Goal: Task Accomplishment & Management: Complete application form

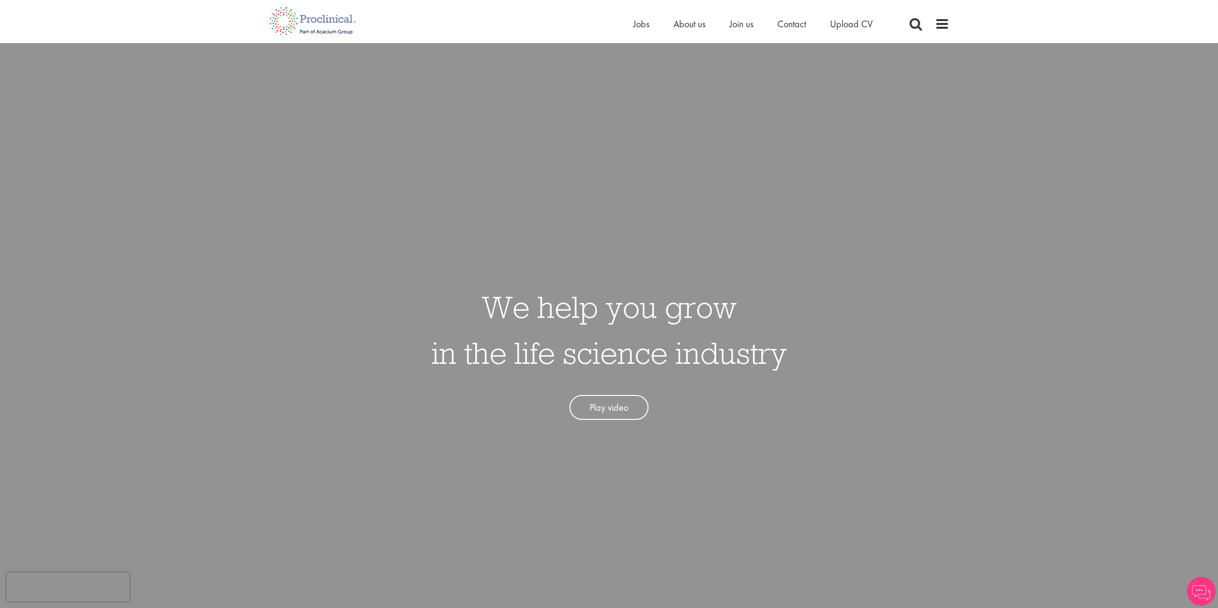
click at [630, 25] on div "Home Jobs About us Join us Contact Upload CV" at bounding box center [605, 18] width 687 height 36
click at [641, 25] on span "Jobs" at bounding box center [641, 24] width 16 height 12
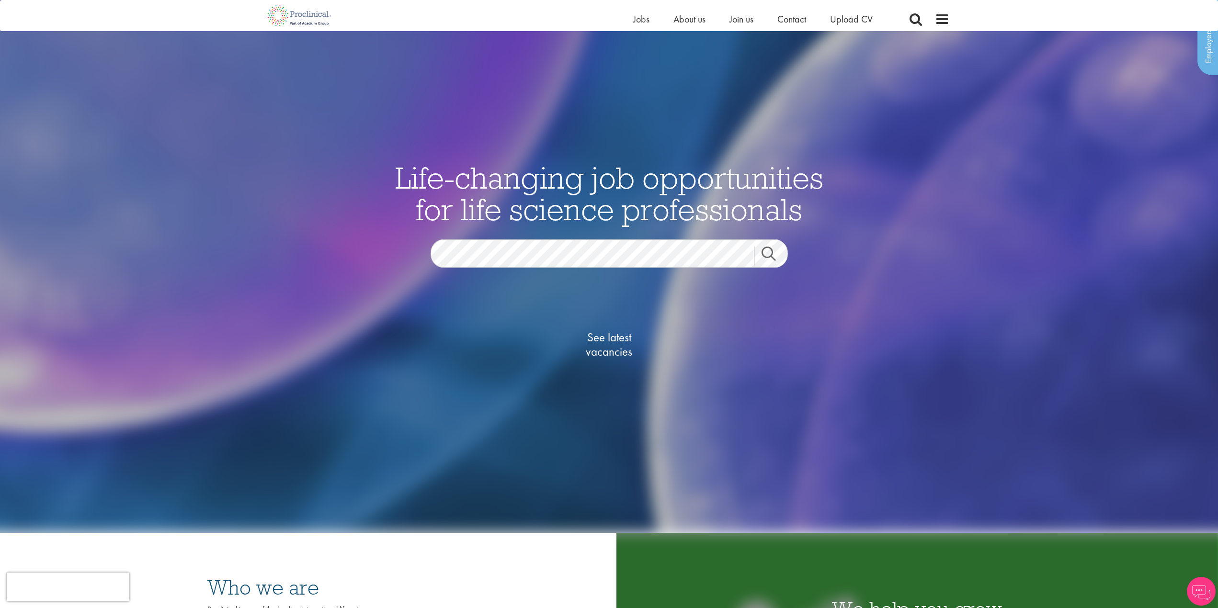
scroll to position [96, 0]
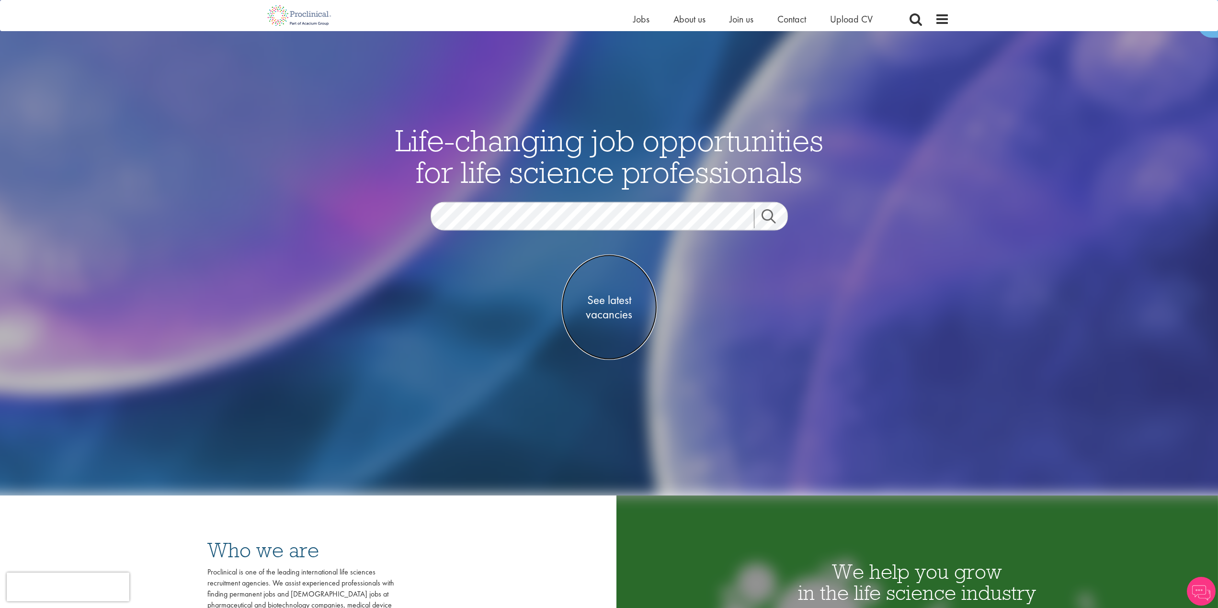
click at [604, 297] on span "See latest vacancies" at bounding box center [609, 307] width 96 height 29
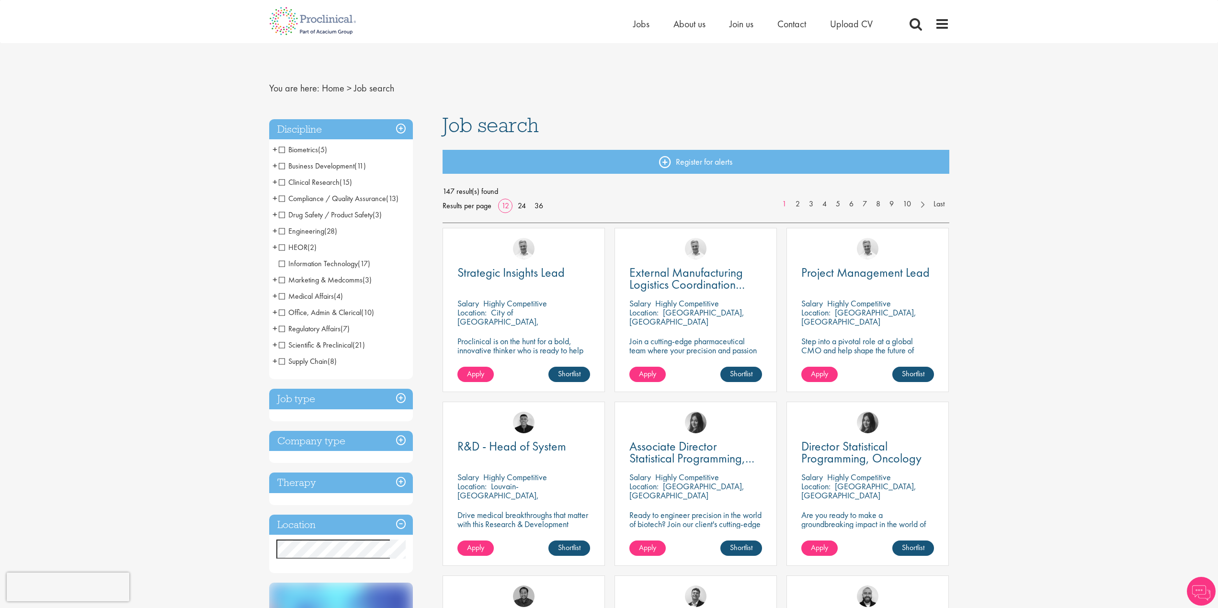
click at [284, 181] on span "Clinical Research" at bounding box center [309, 182] width 61 height 10
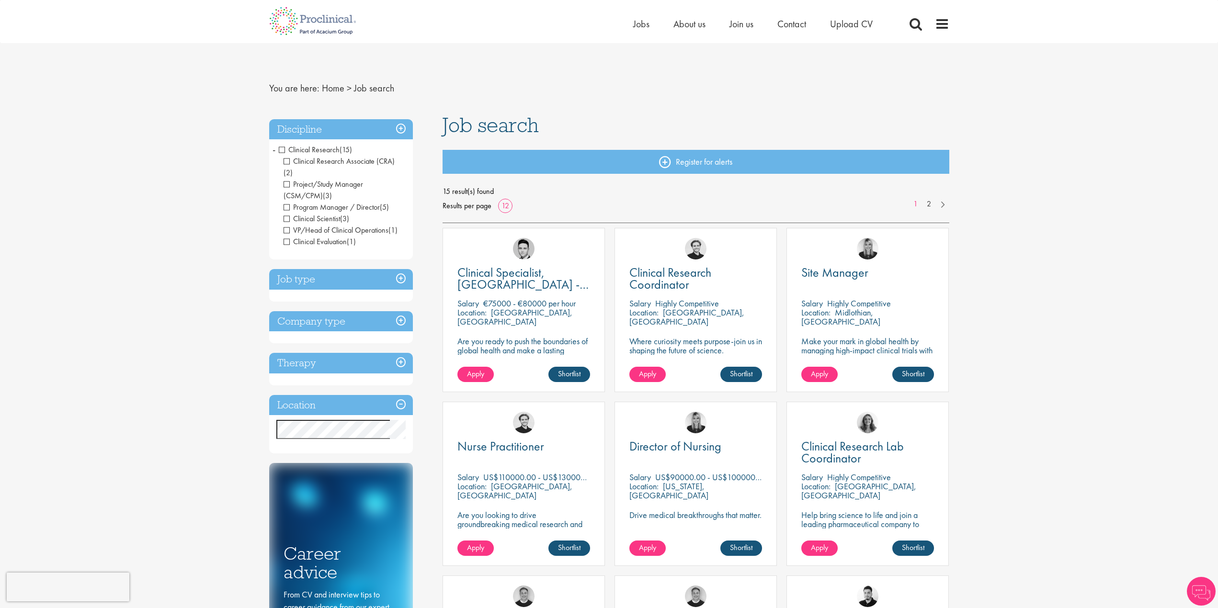
click at [284, 148] on span "Clinical Research" at bounding box center [309, 150] width 61 height 10
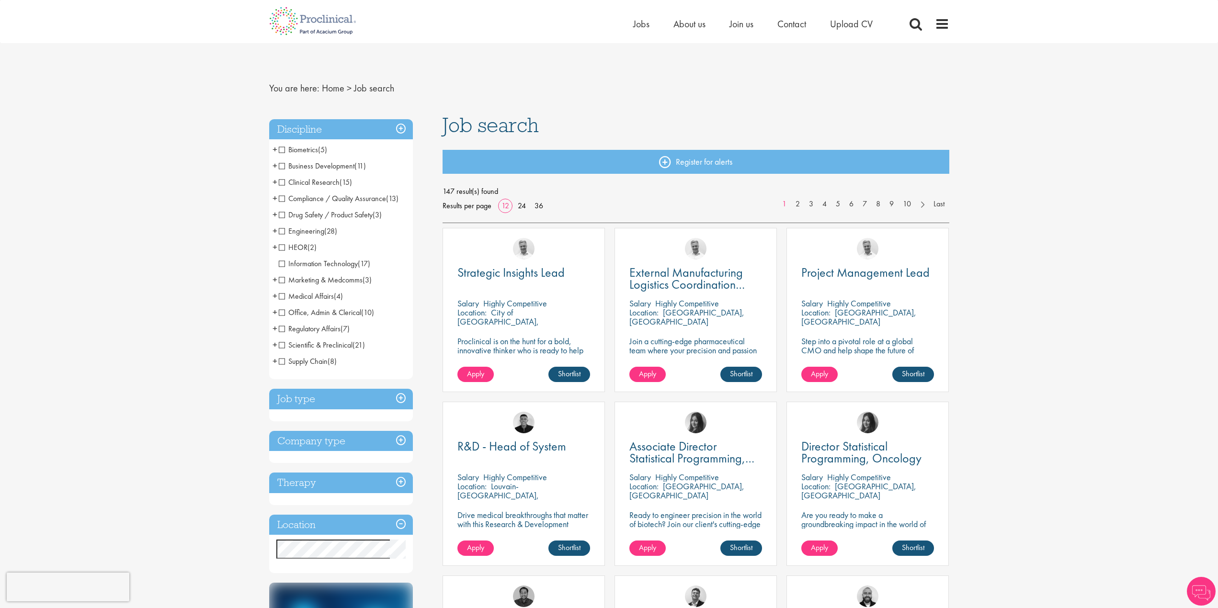
click at [282, 343] on span "Scientific & Preclinical" at bounding box center [316, 345] width 74 height 10
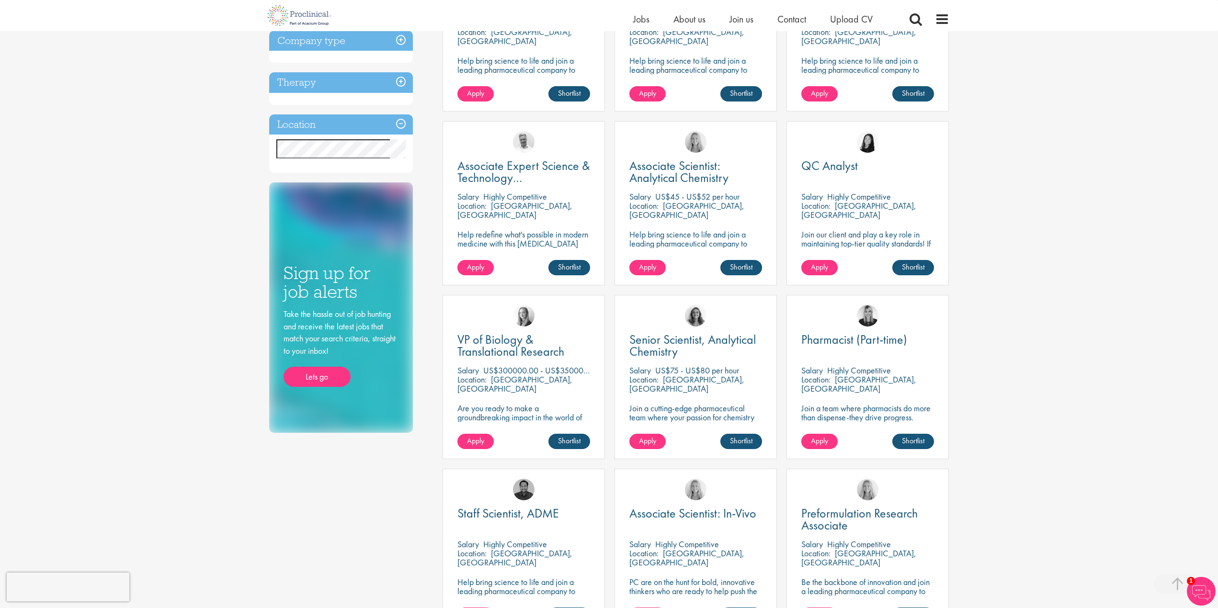
scroll to position [383, 0]
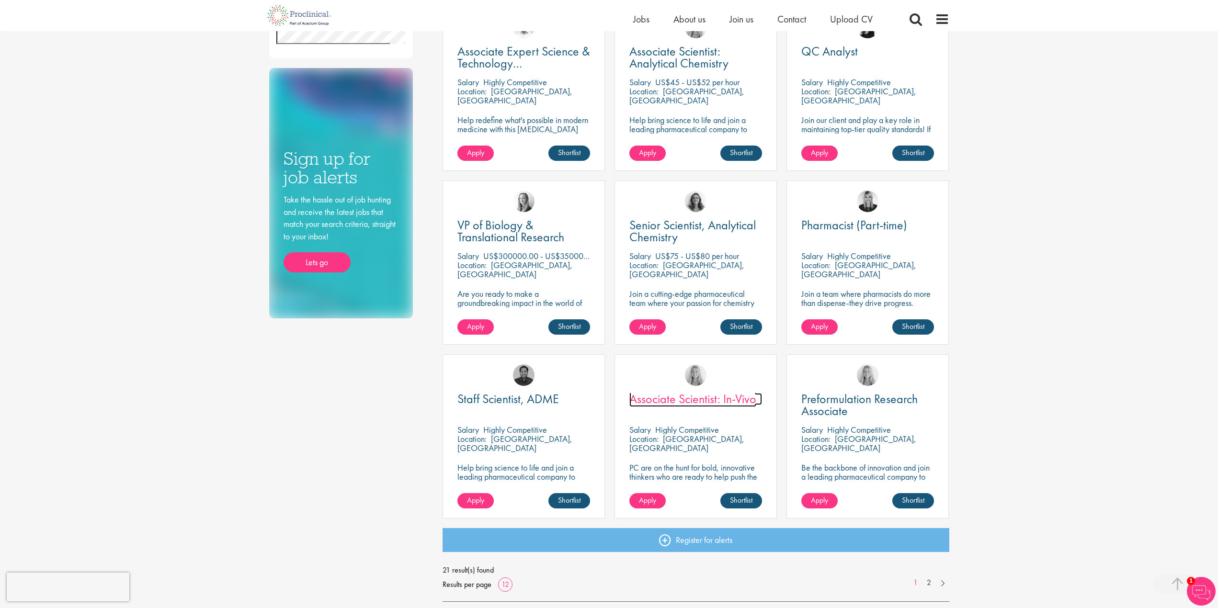
click at [695, 403] on span "Associate Scientist: In-Vivo" at bounding box center [692, 399] width 127 height 16
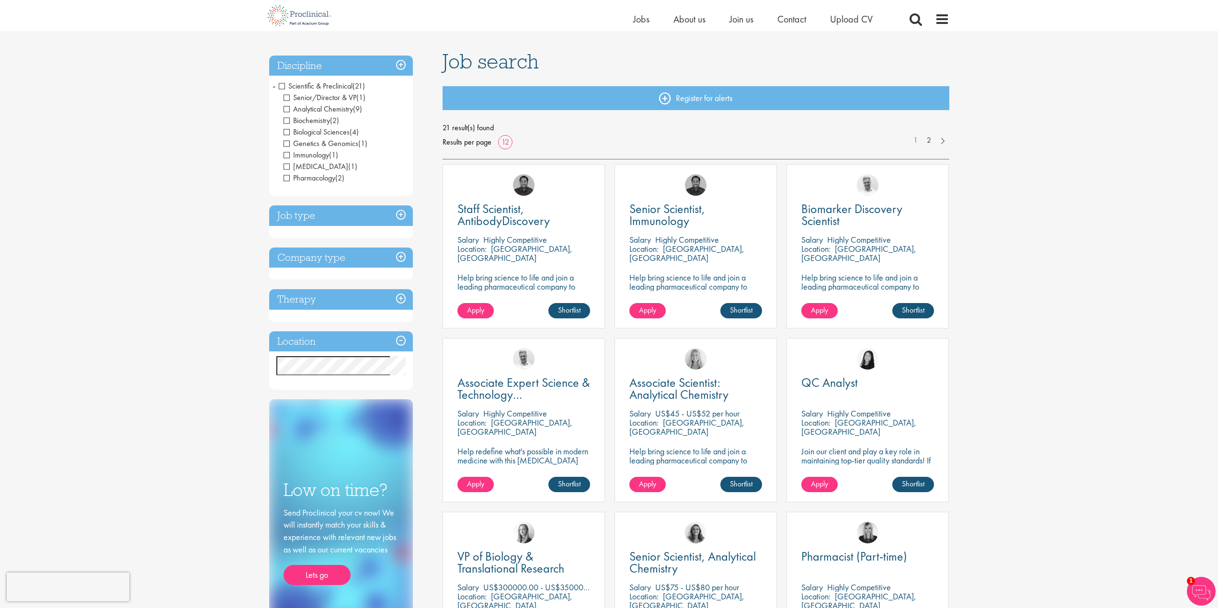
scroll to position [48, 0]
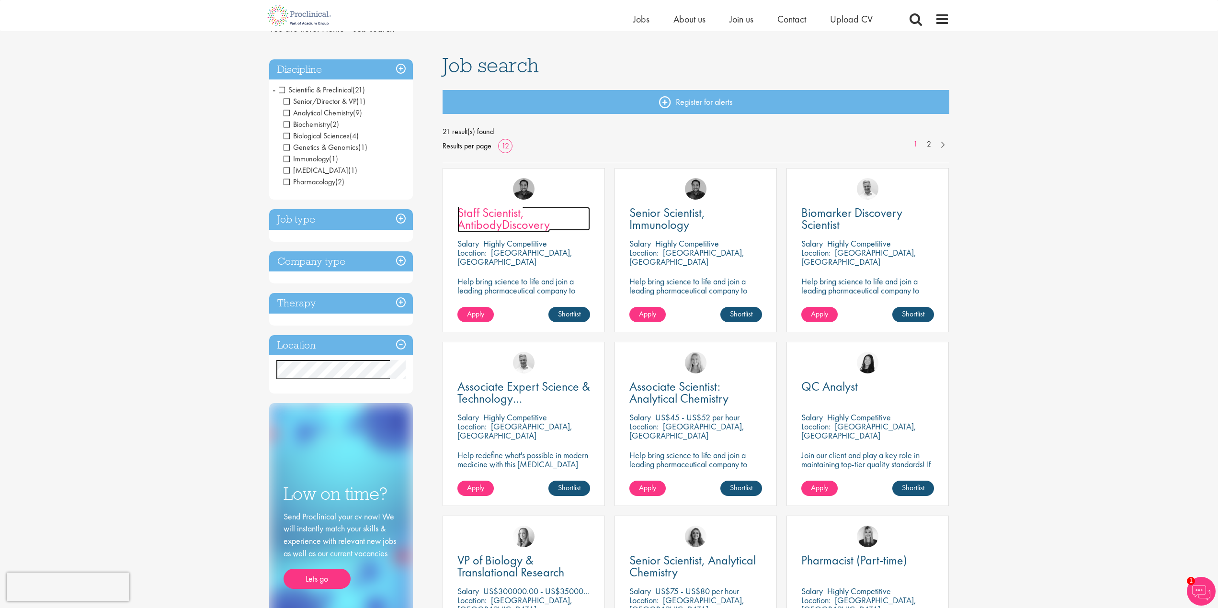
click at [493, 225] on span "Staff Scientist, AntibodyDiscovery" at bounding box center [503, 218] width 92 height 28
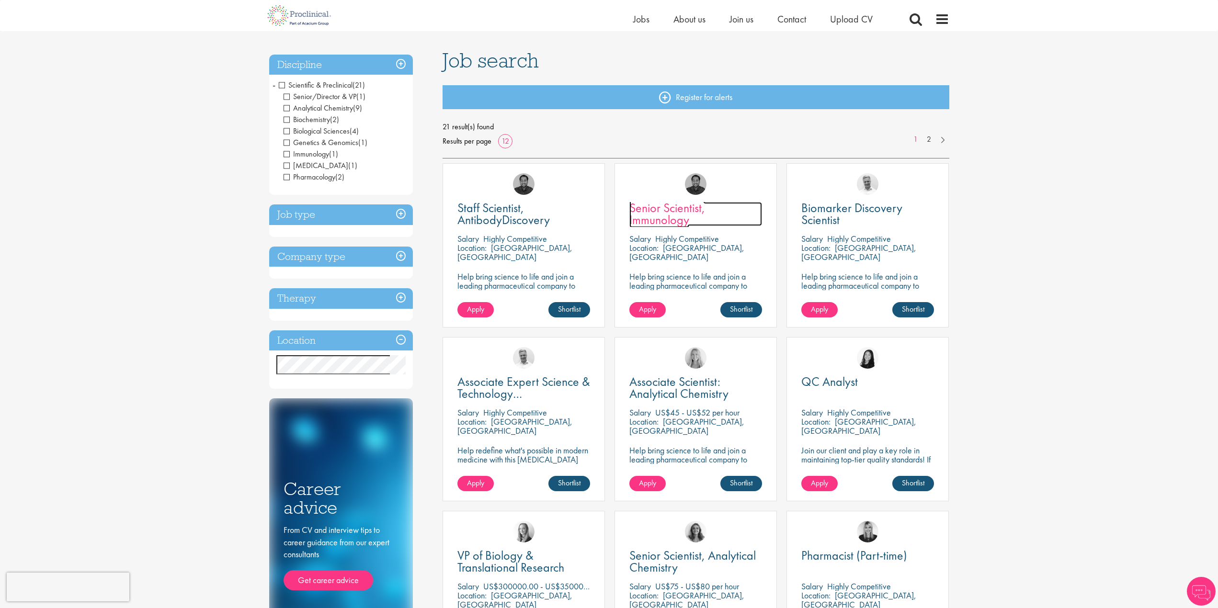
click at [667, 218] on span "Senior Scientist, Immunology" at bounding box center [667, 214] width 76 height 28
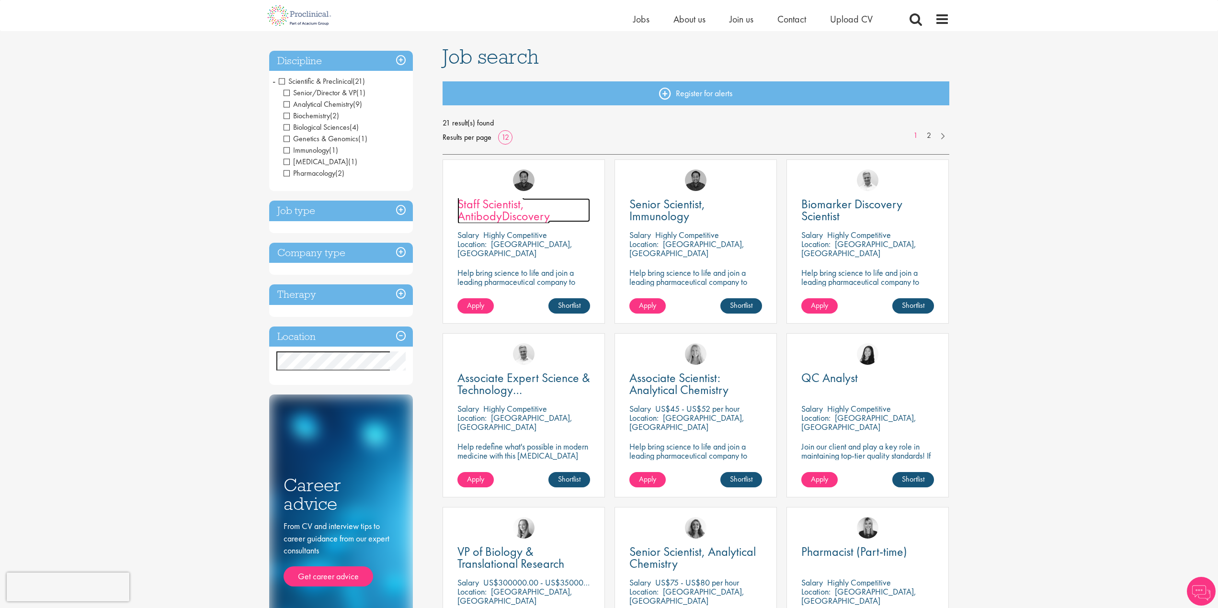
click at [509, 214] on span "Staff Scientist, AntibodyDiscovery" at bounding box center [503, 210] width 92 height 28
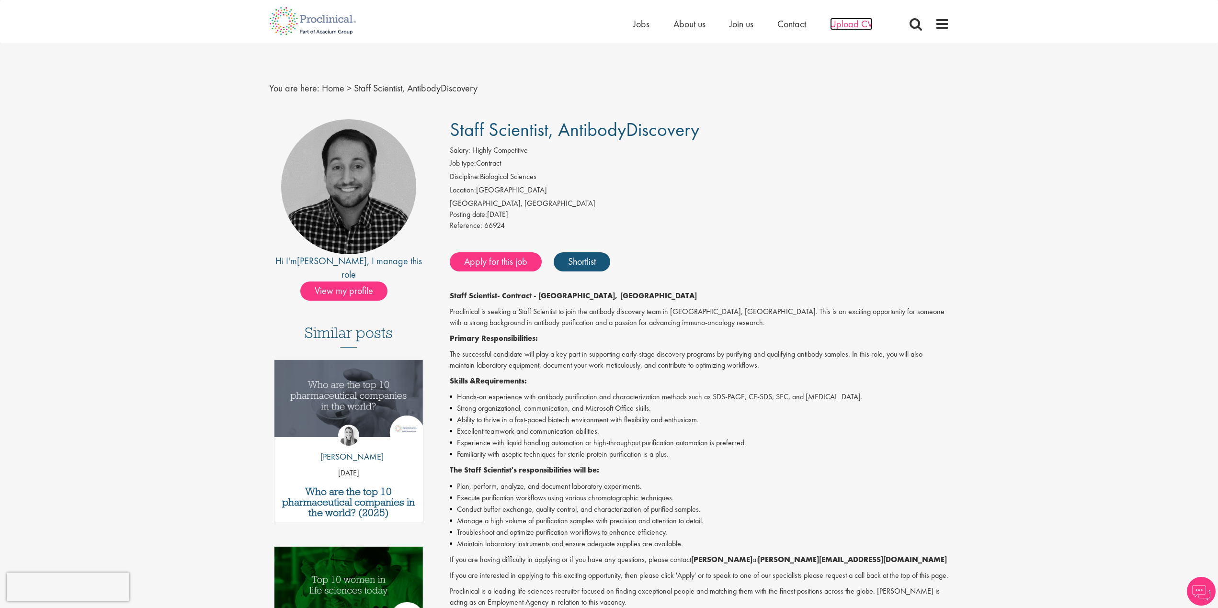
click at [857, 26] on span "Upload CV" at bounding box center [851, 24] width 43 height 12
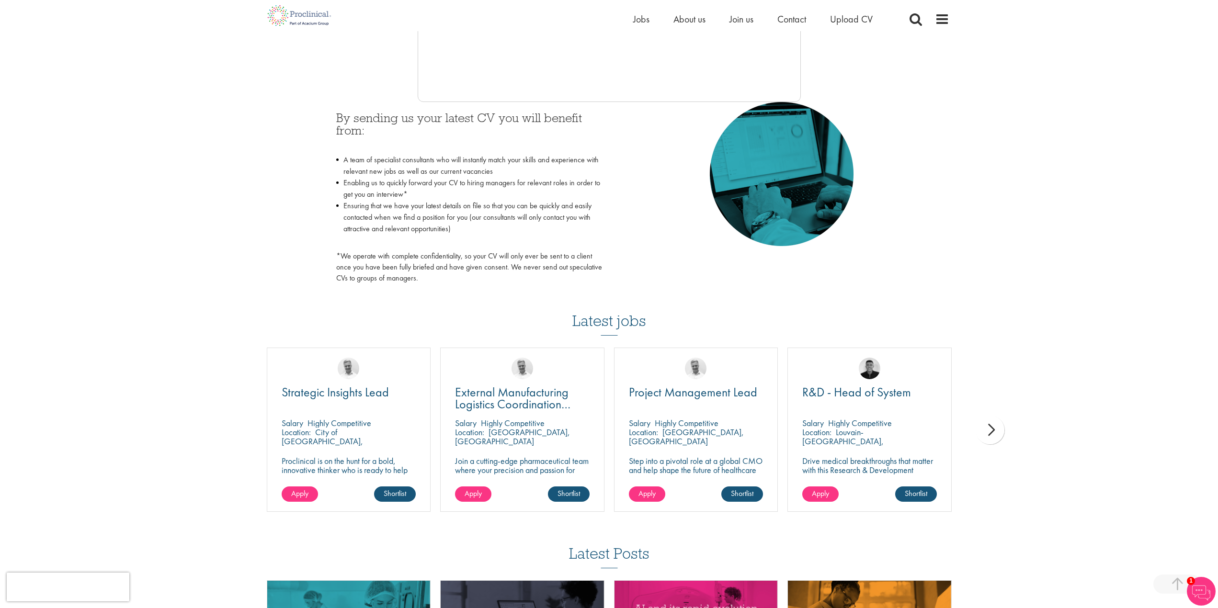
scroll to position [383, 0]
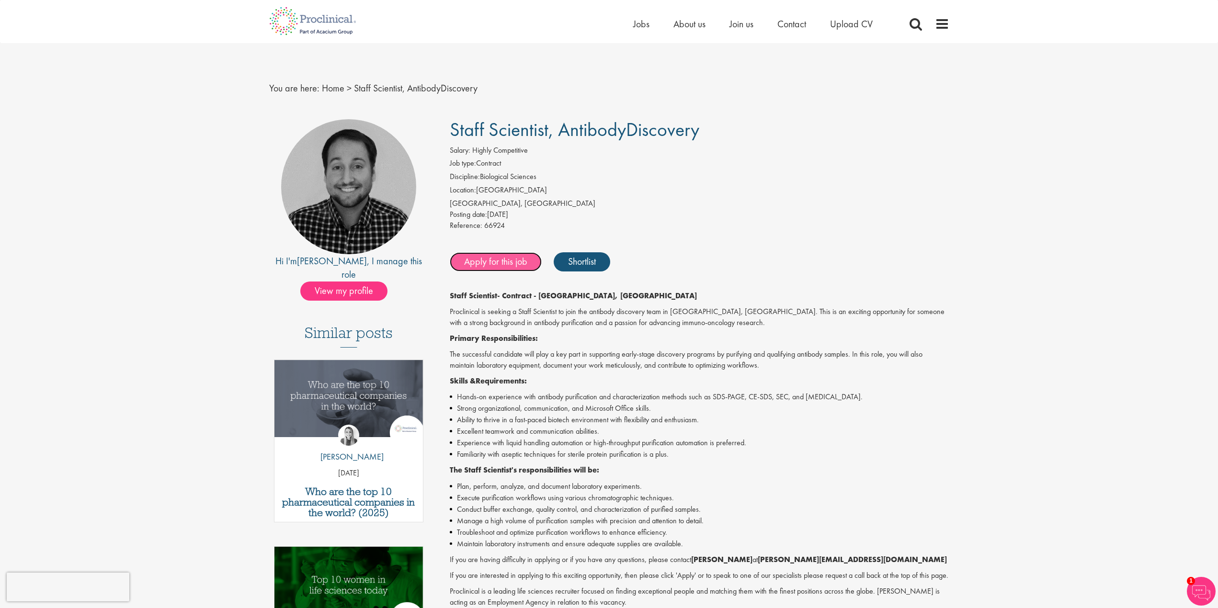
click at [494, 261] on link "Apply for this job" at bounding box center [496, 261] width 92 height 19
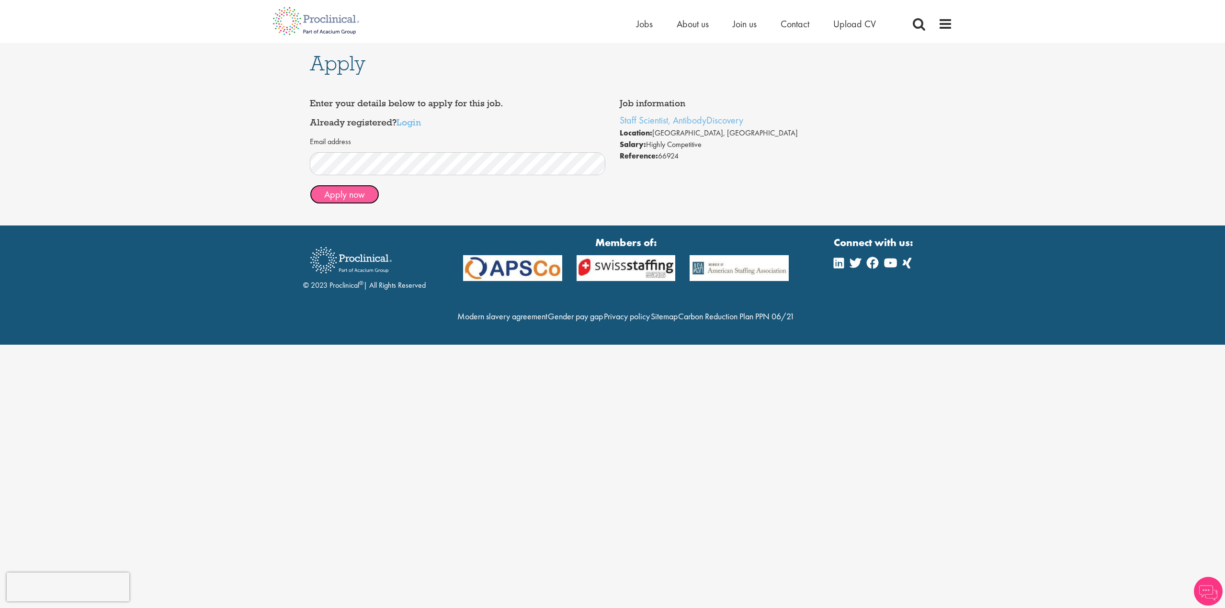
click at [356, 193] on button "Apply now" at bounding box center [344, 194] width 69 height 19
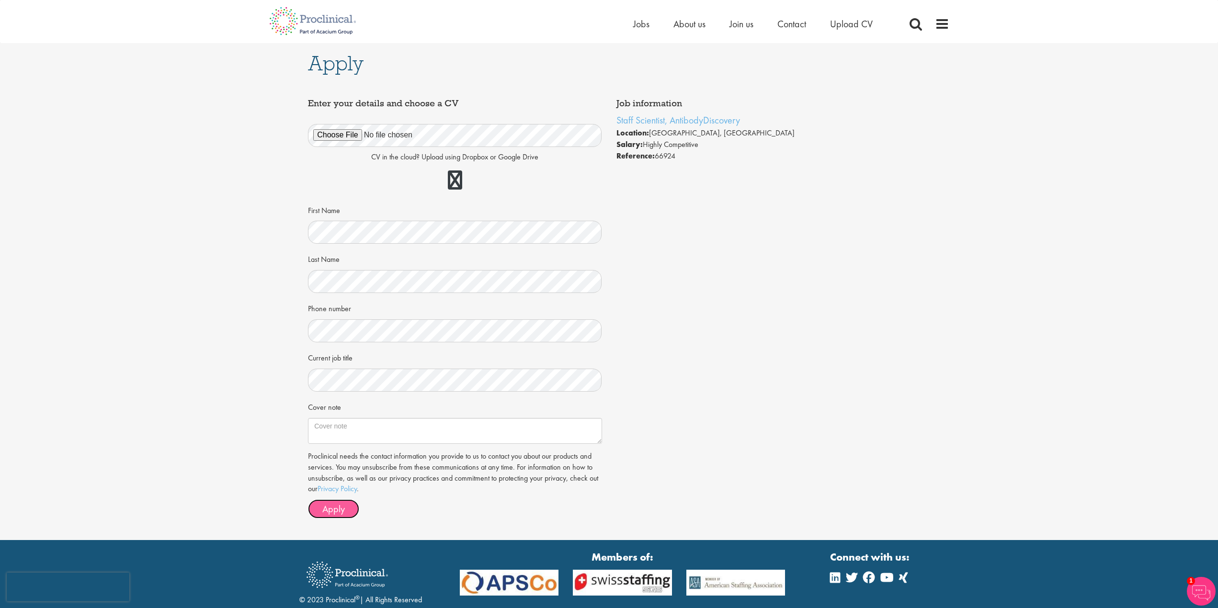
click at [332, 509] on span "Apply" at bounding box center [333, 509] width 23 height 12
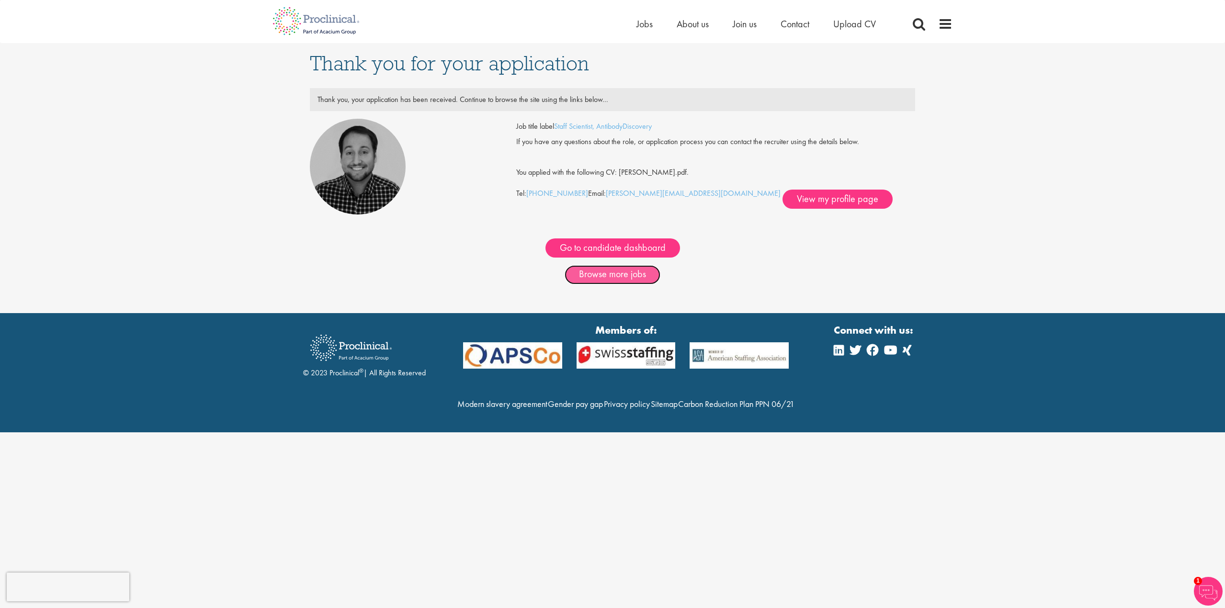
click at [619, 276] on link "Browse more jobs" at bounding box center [613, 274] width 96 height 19
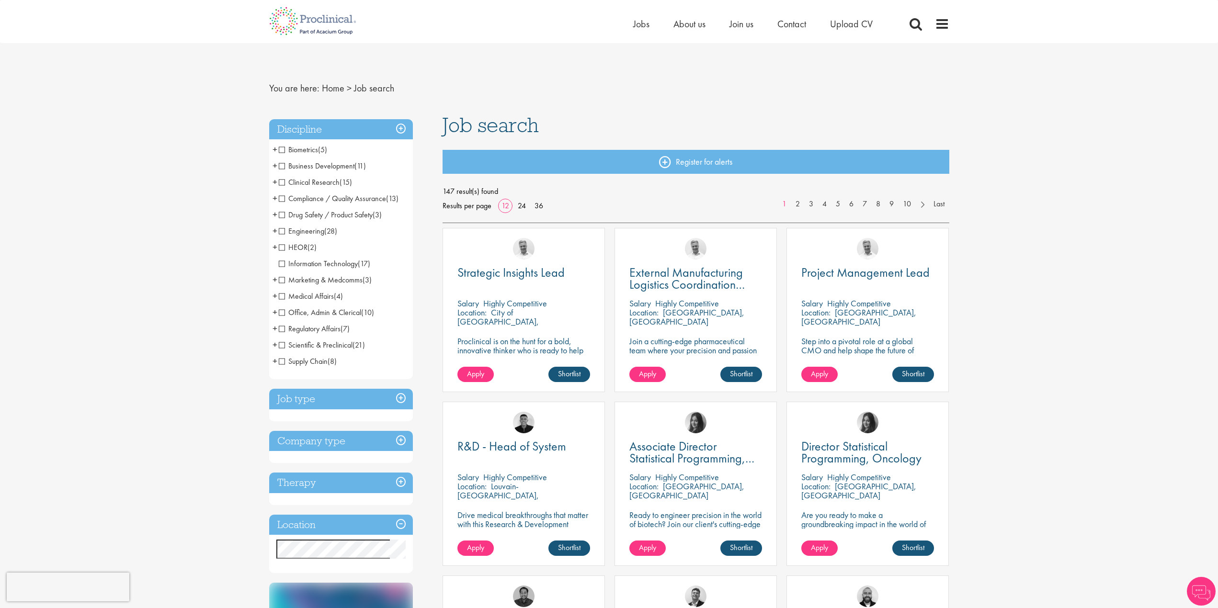
click at [282, 214] on span "Drug Safety / Product Safety" at bounding box center [326, 215] width 94 height 10
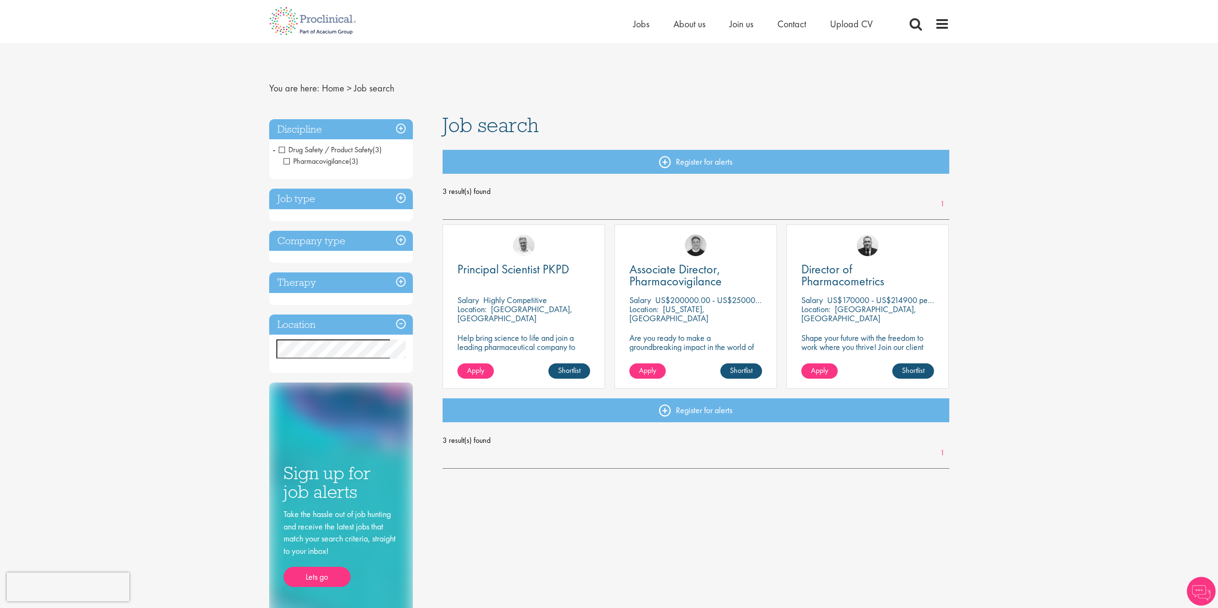
click at [283, 148] on span "Drug Safety / Product Safety" at bounding box center [326, 150] width 94 height 10
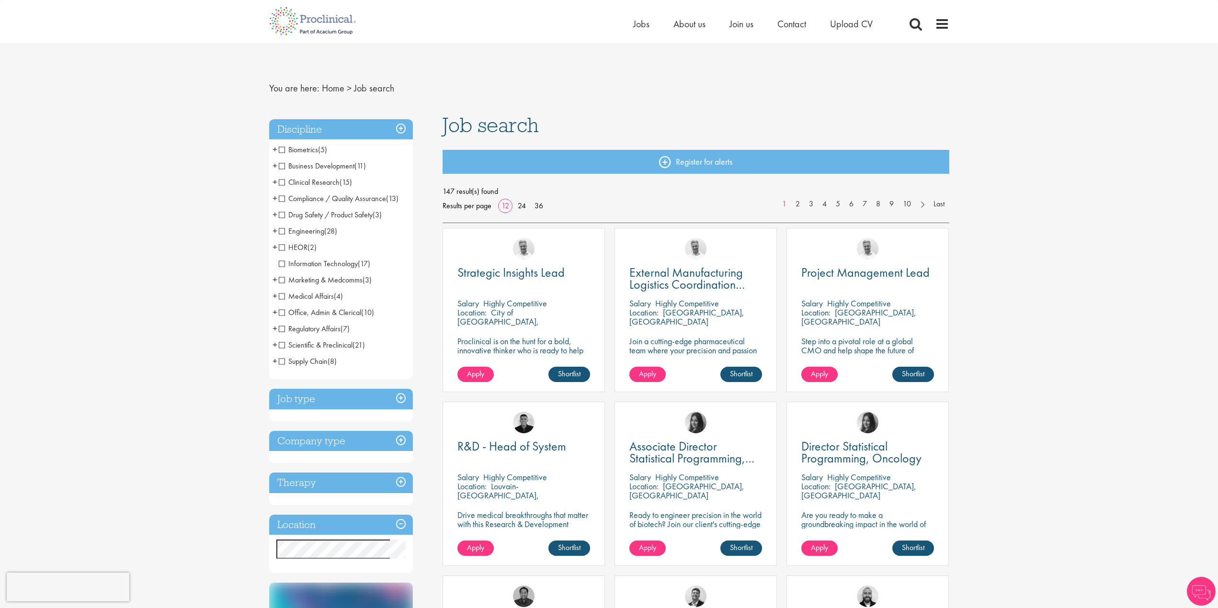
click at [280, 152] on span "Biometrics" at bounding box center [298, 150] width 39 height 10
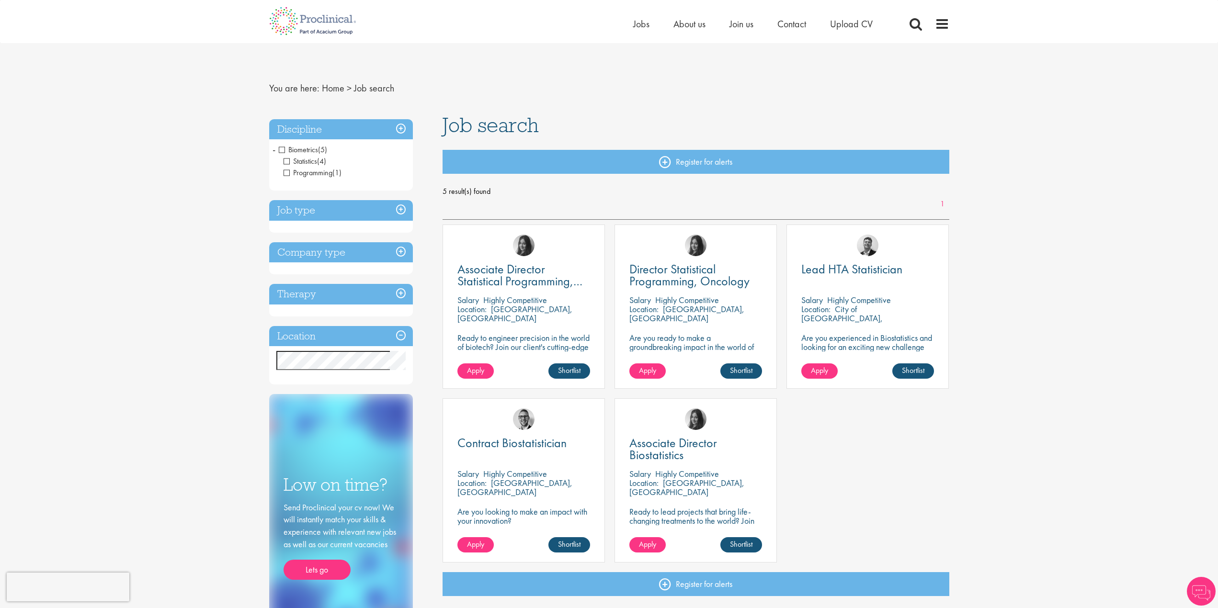
click at [281, 148] on span "Biometrics" at bounding box center [298, 150] width 39 height 10
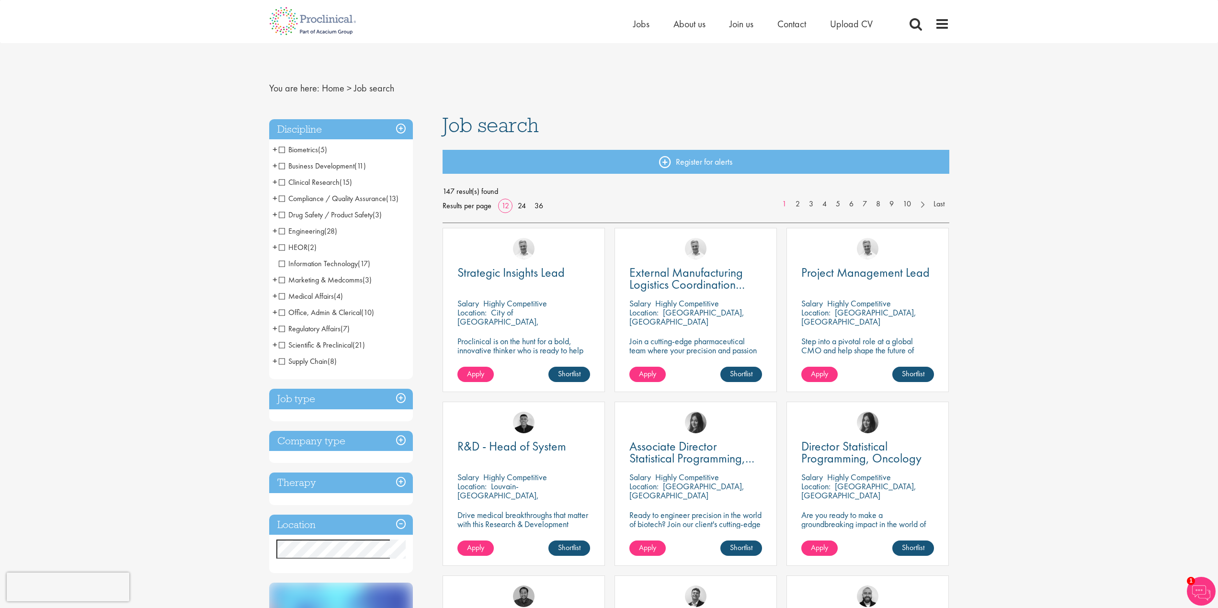
click at [281, 183] on span "Clinical Research" at bounding box center [309, 182] width 61 height 10
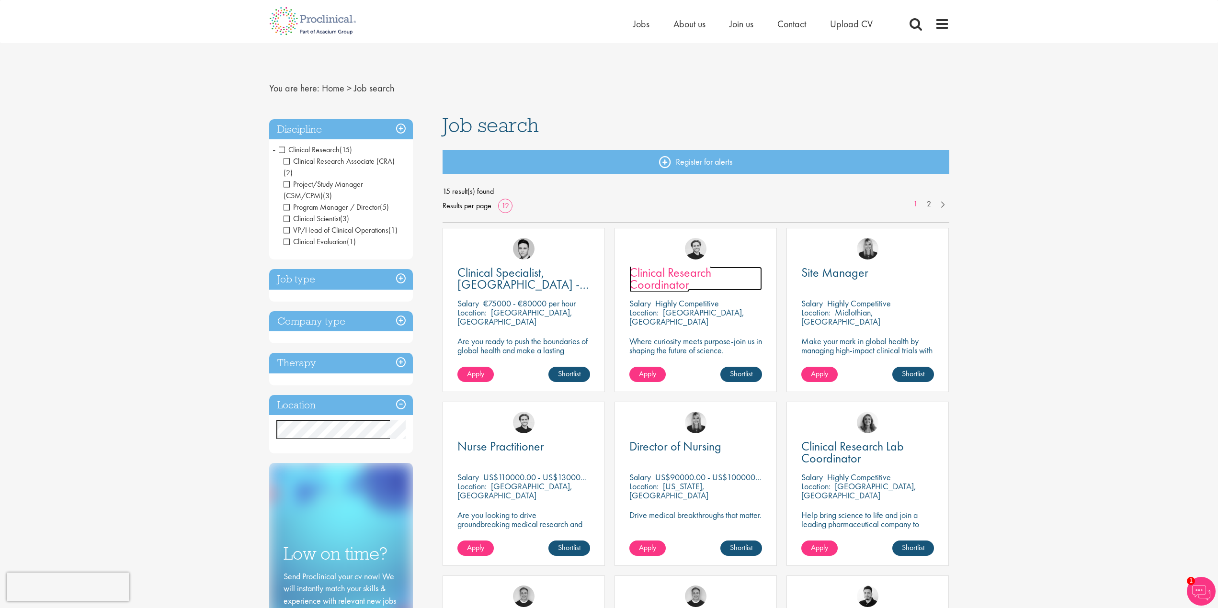
click at [664, 286] on span "Clinical Research Coordinator" at bounding box center [670, 278] width 82 height 28
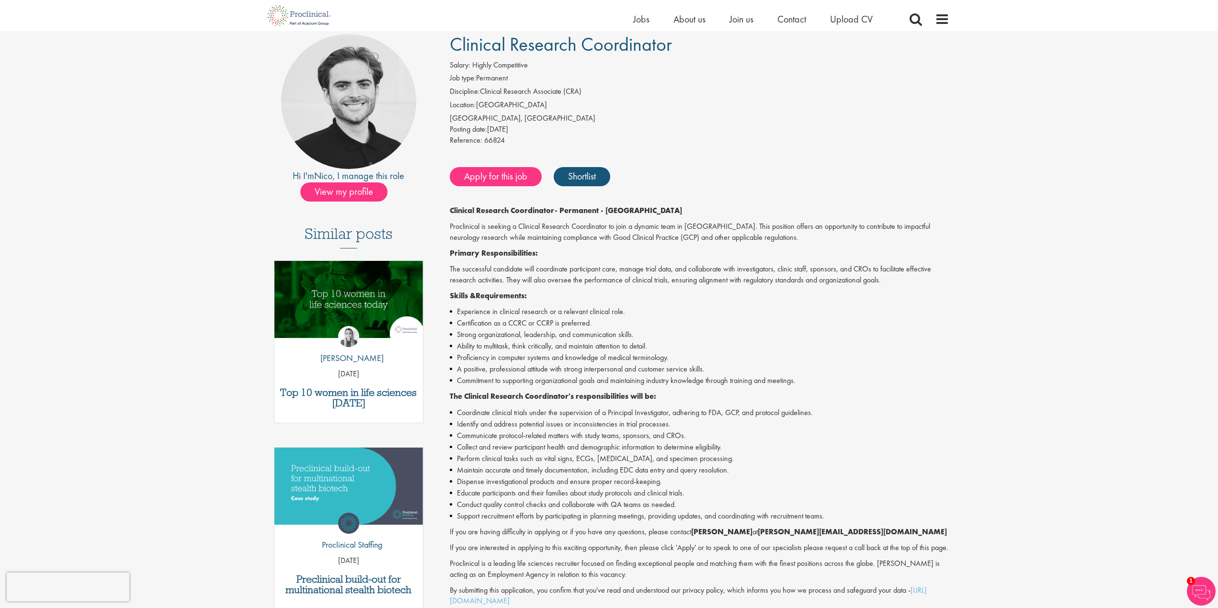
scroll to position [48, 0]
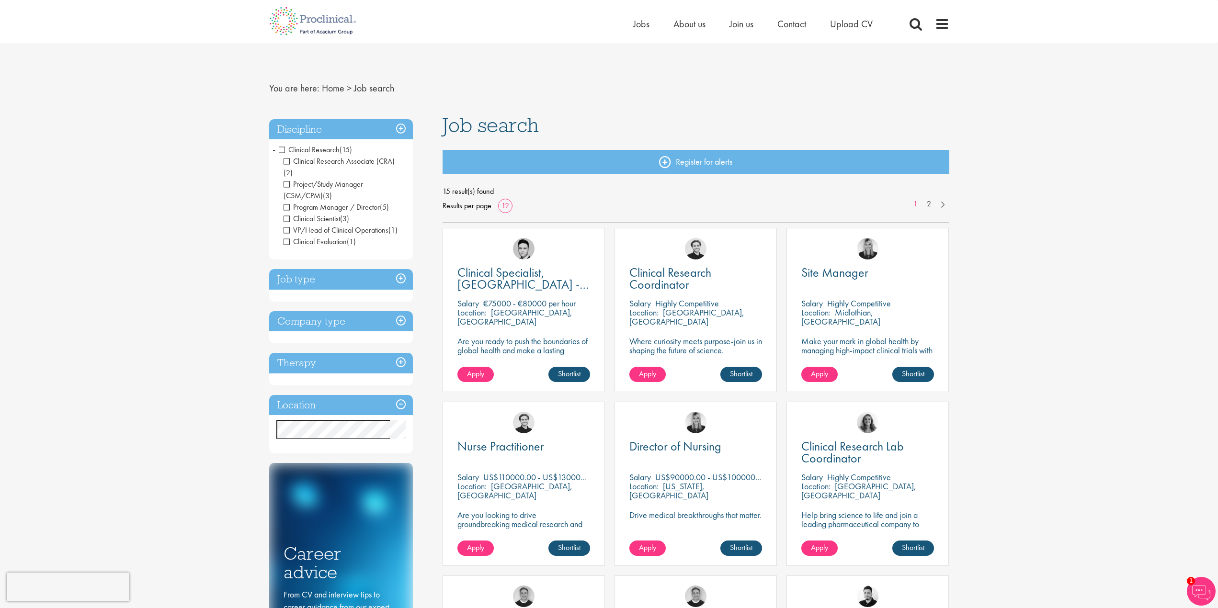
click at [282, 148] on span "Clinical Research" at bounding box center [309, 150] width 61 height 10
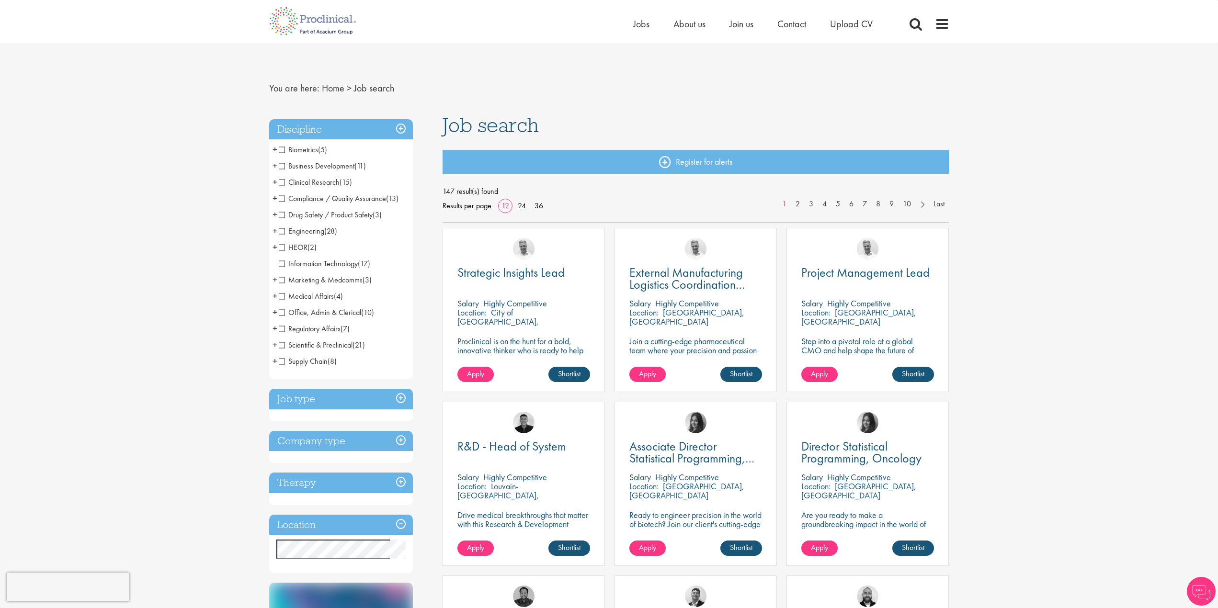
click at [284, 343] on span "Scientific & Preclinical" at bounding box center [316, 345] width 74 height 10
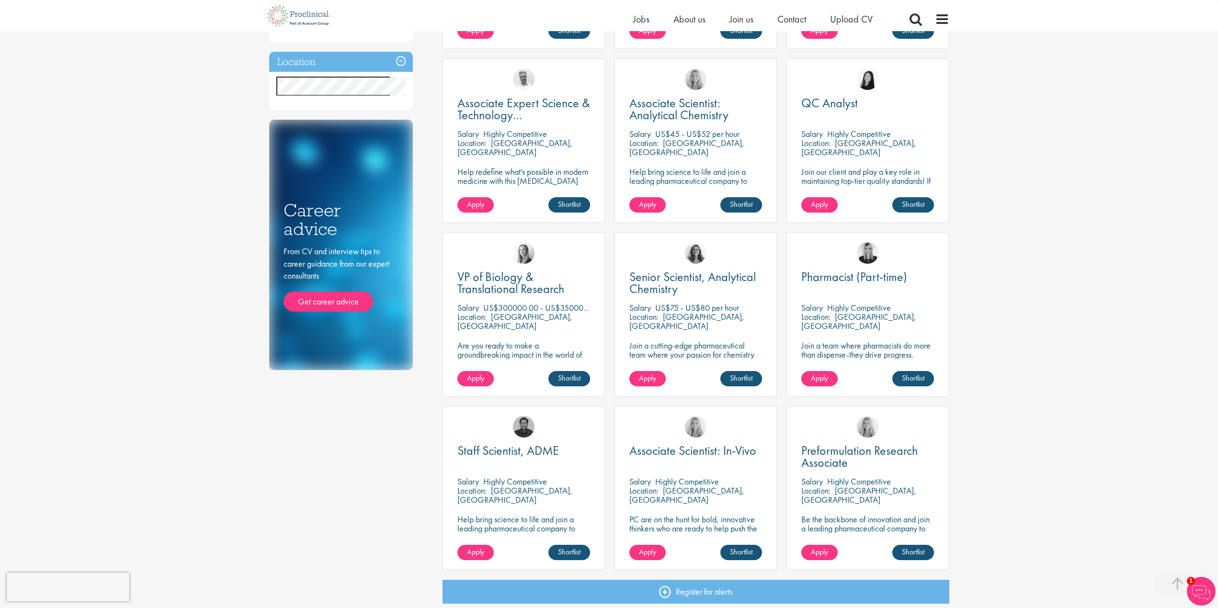
scroll to position [335, 0]
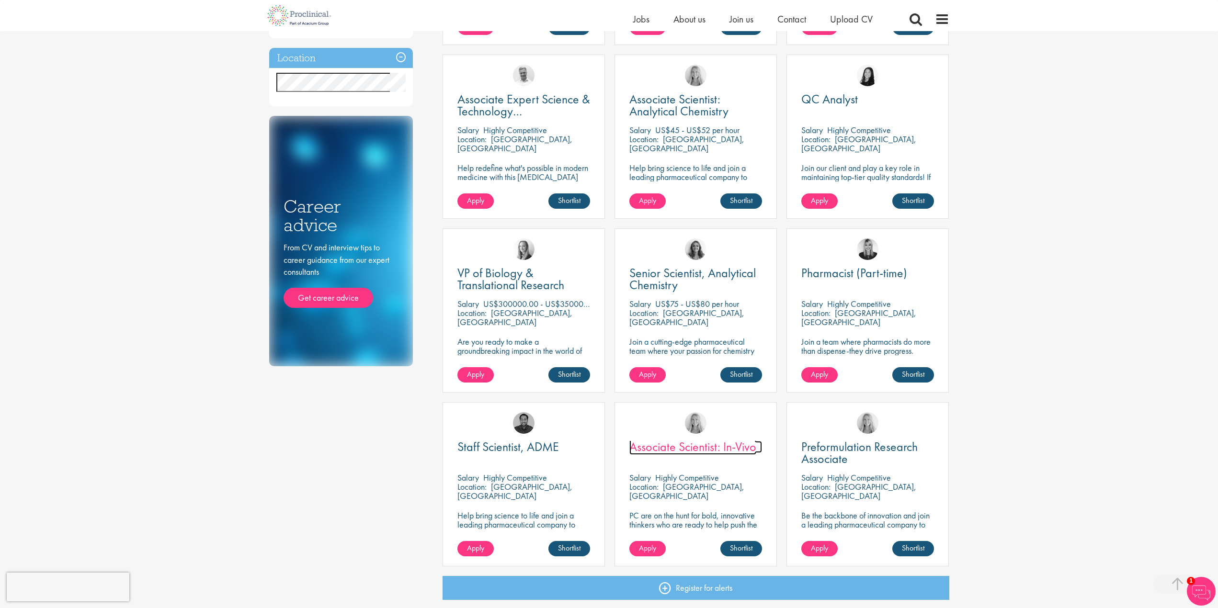
click at [662, 446] on span "Associate Scientist: In-Vivo" at bounding box center [692, 447] width 127 height 16
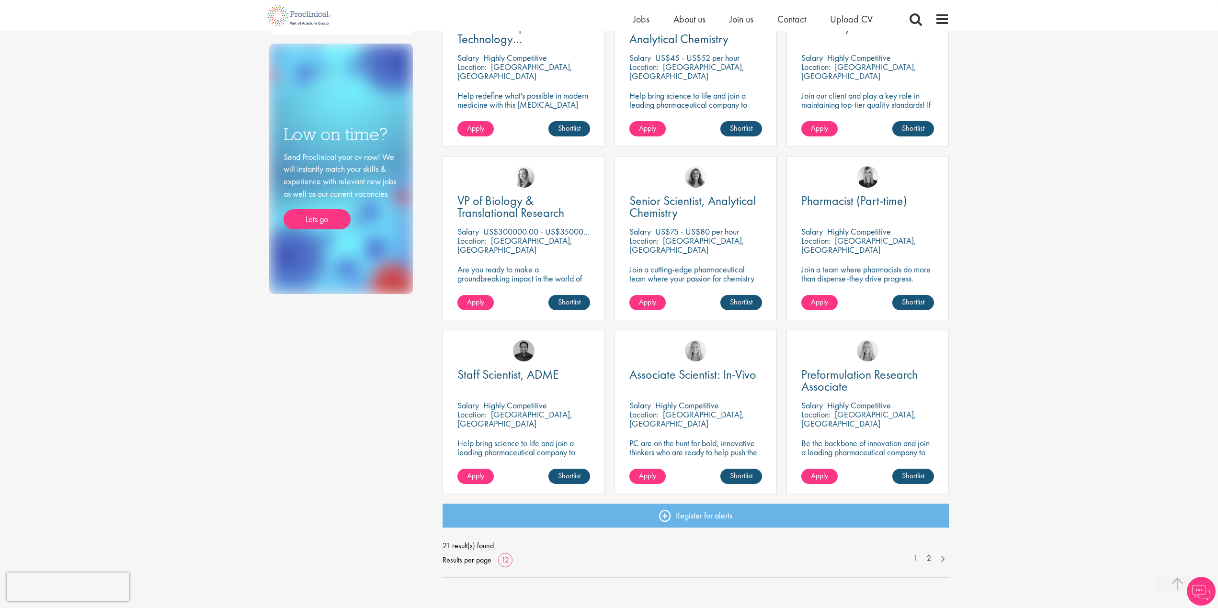
scroll to position [431, 0]
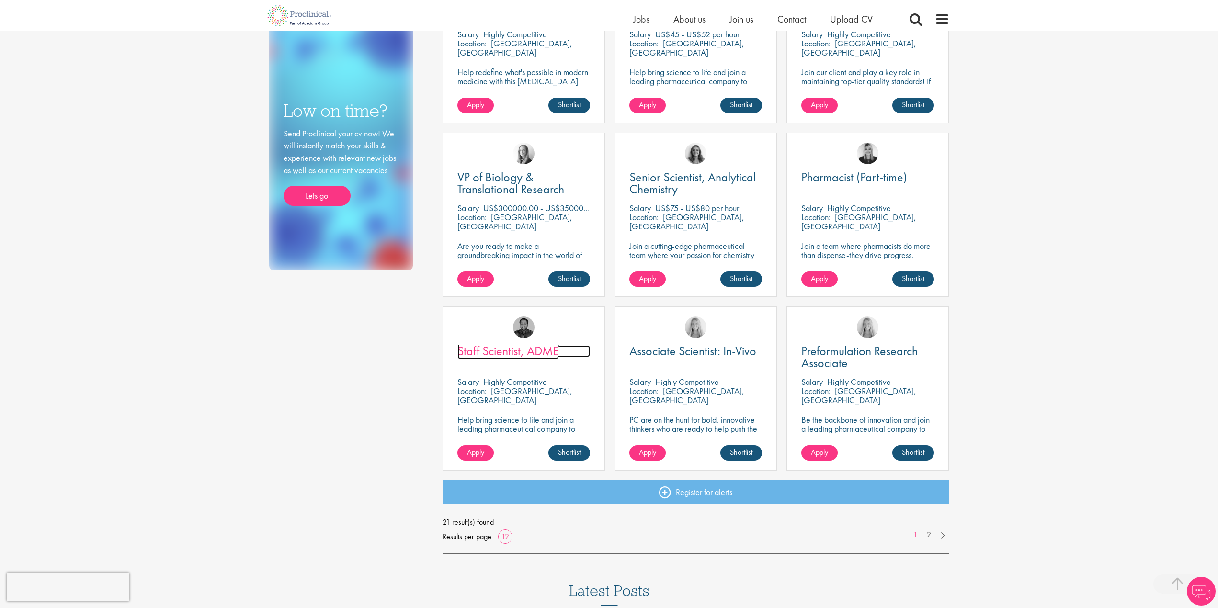
click at [492, 350] on span "Staff Scientist, ADME" at bounding box center [508, 351] width 102 height 16
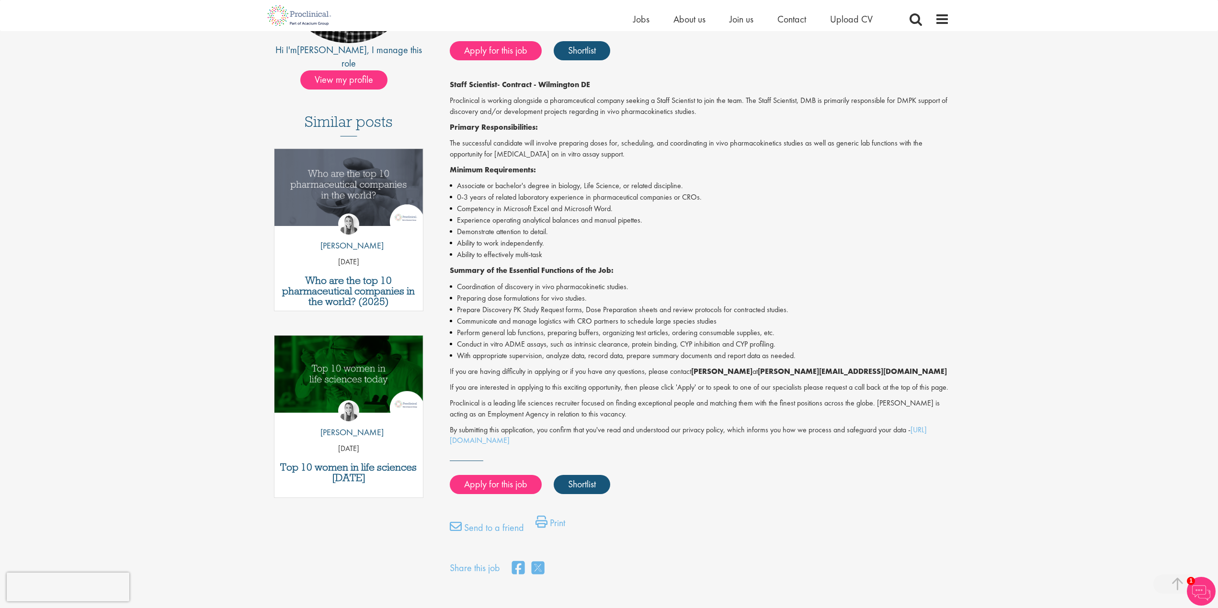
scroll to position [287, 0]
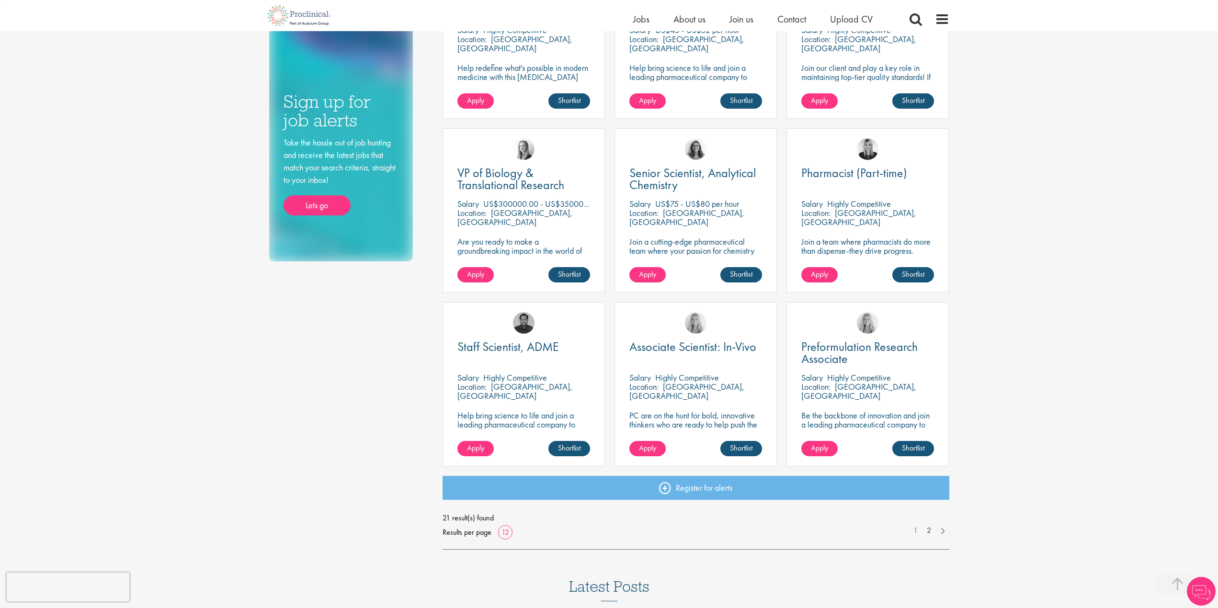
scroll to position [435, 0]
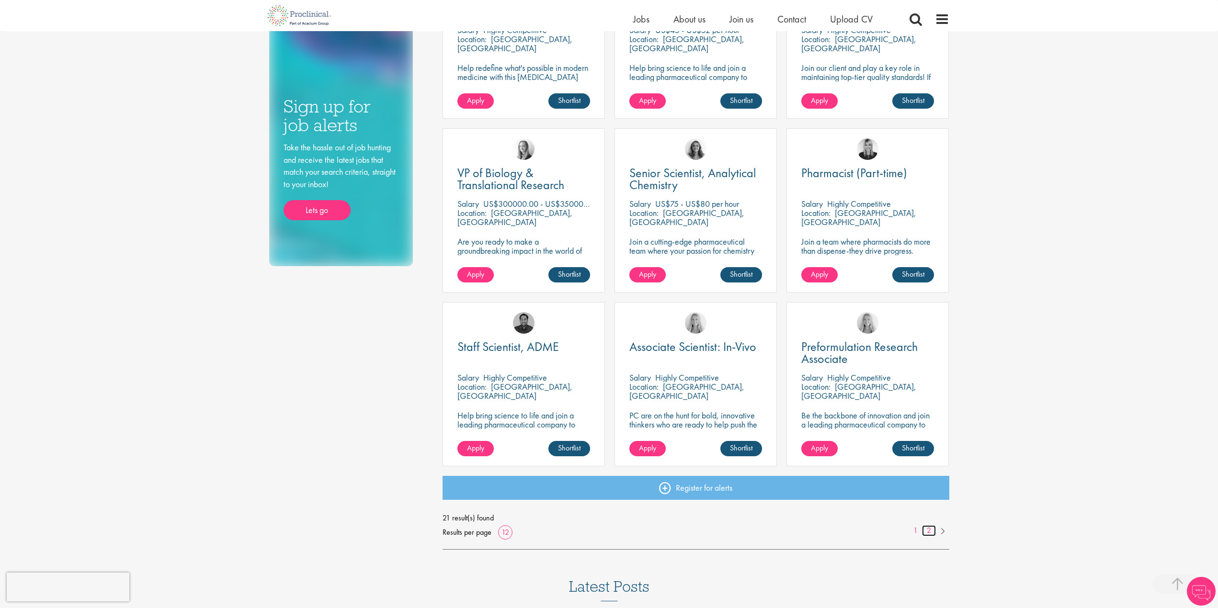
click at [931, 529] on link "2" at bounding box center [929, 530] width 14 height 11
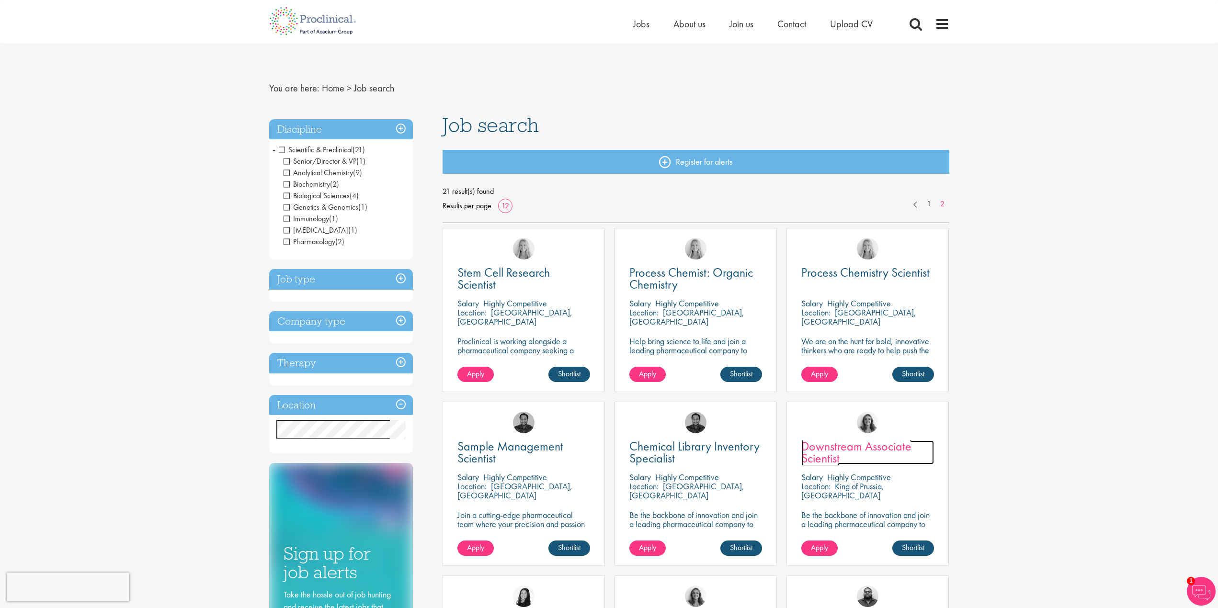
click at [852, 448] on span "Downstream Associate Scientist" at bounding box center [856, 452] width 110 height 28
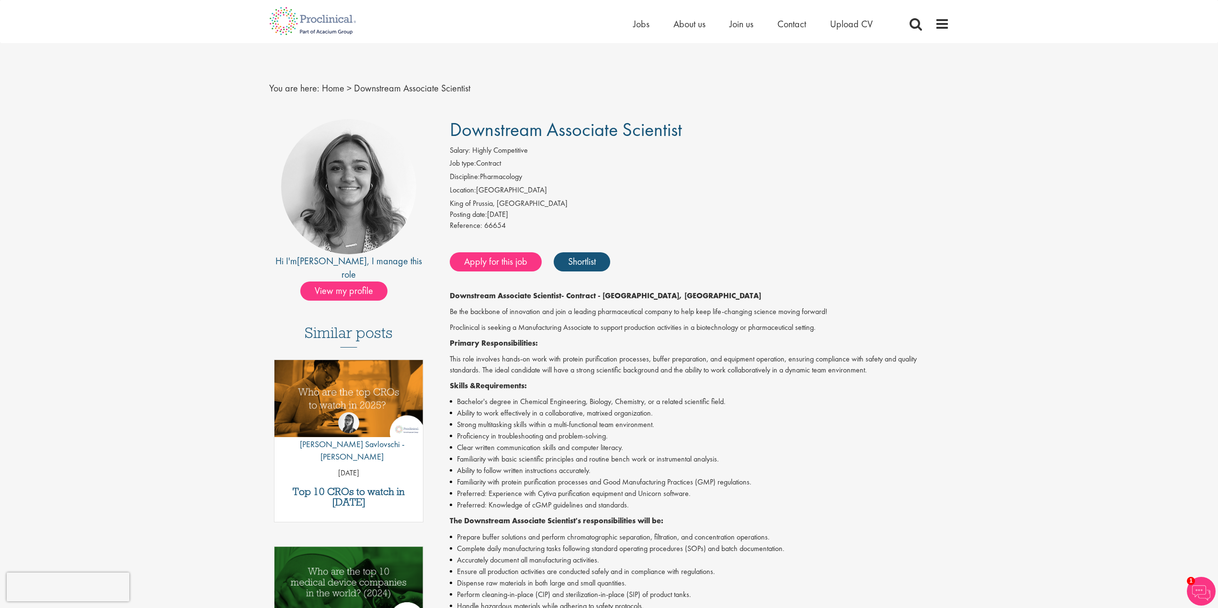
drag, startPoint x: 619, startPoint y: 460, endPoint x: 624, endPoint y: 460, distance: 5.3
